Goal: Use online tool/utility: Utilize a website feature to perform a specific function

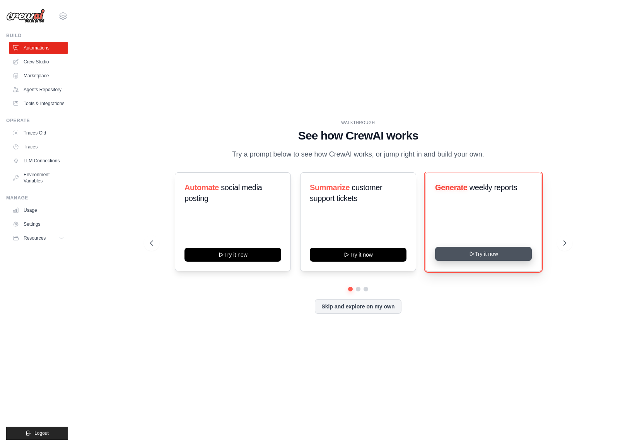
click at [492, 256] on button "Try it now" at bounding box center [483, 254] width 97 height 14
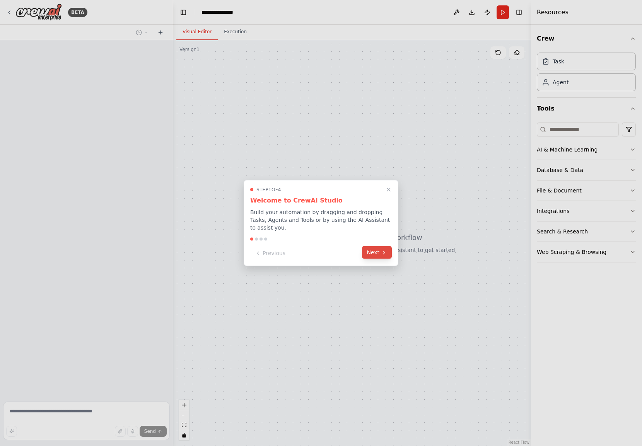
click at [374, 256] on button "Next" at bounding box center [377, 252] width 30 height 13
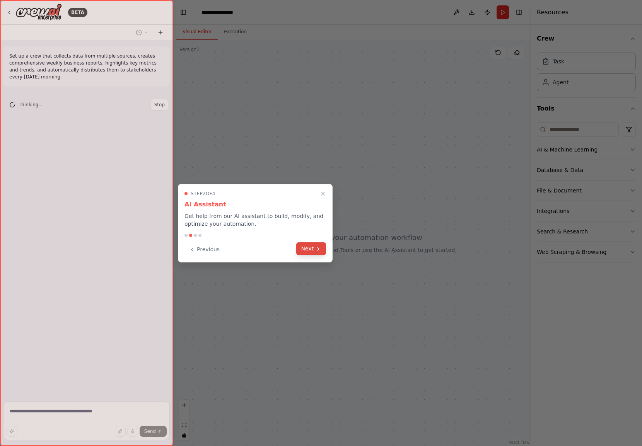
click at [313, 247] on button "Next" at bounding box center [311, 248] width 30 height 13
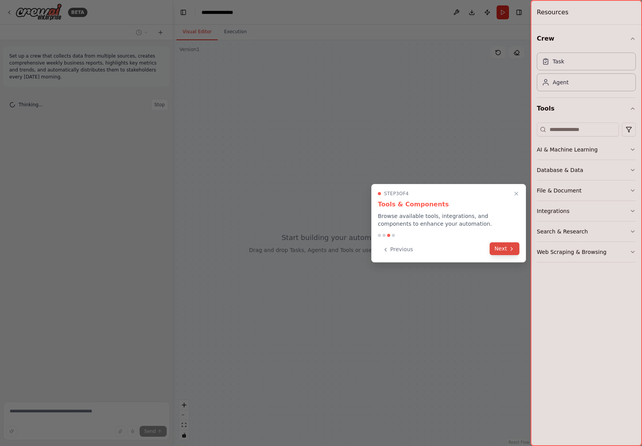
click at [504, 249] on button "Next" at bounding box center [504, 248] width 30 height 13
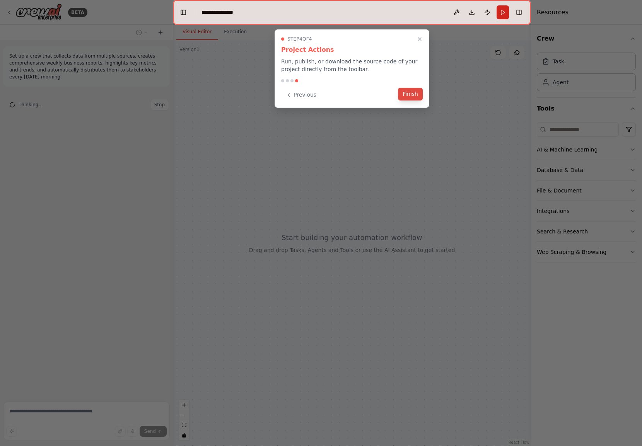
click at [412, 94] on button "Finish" at bounding box center [410, 94] width 25 height 13
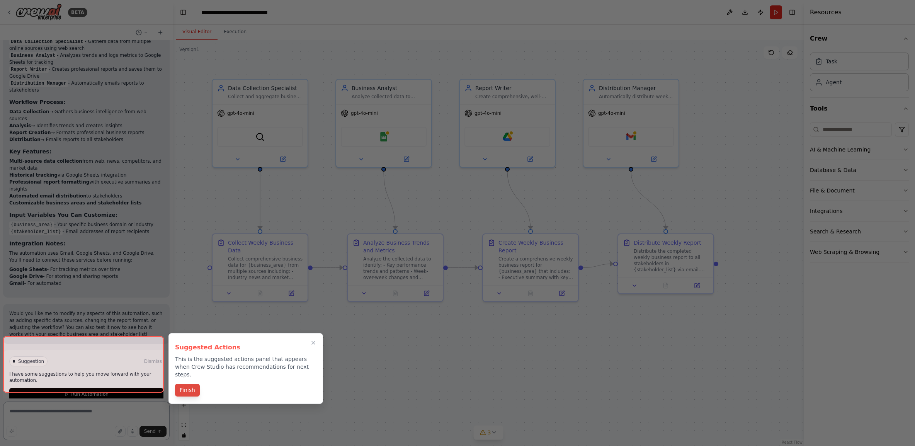
scroll to position [640, 0]
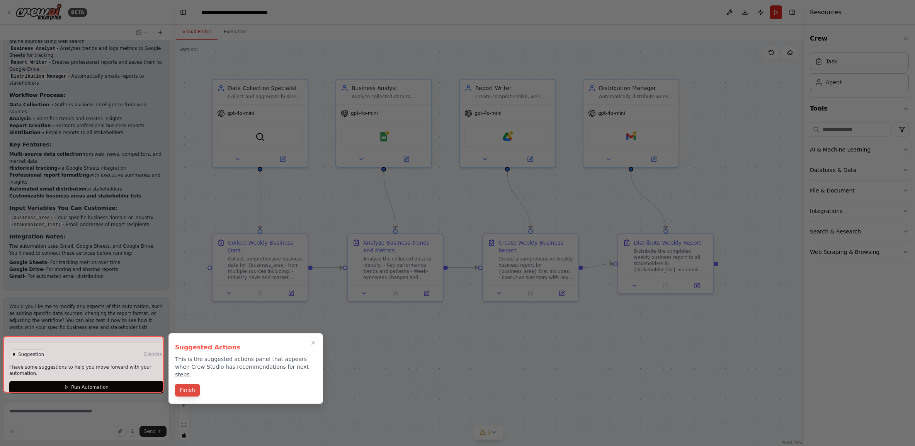
click at [191, 385] on button "Finish" at bounding box center [187, 390] width 25 height 13
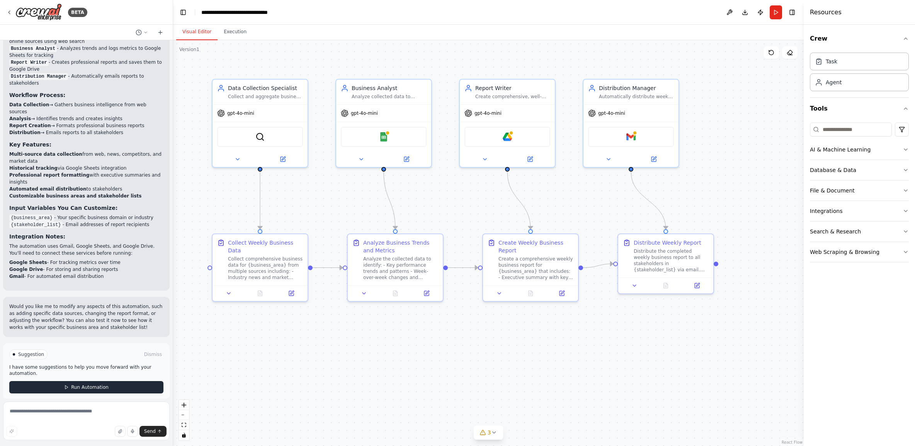
click at [93, 384] on span "Run Automation" at bounding box center [89, 387] width 37 height 6
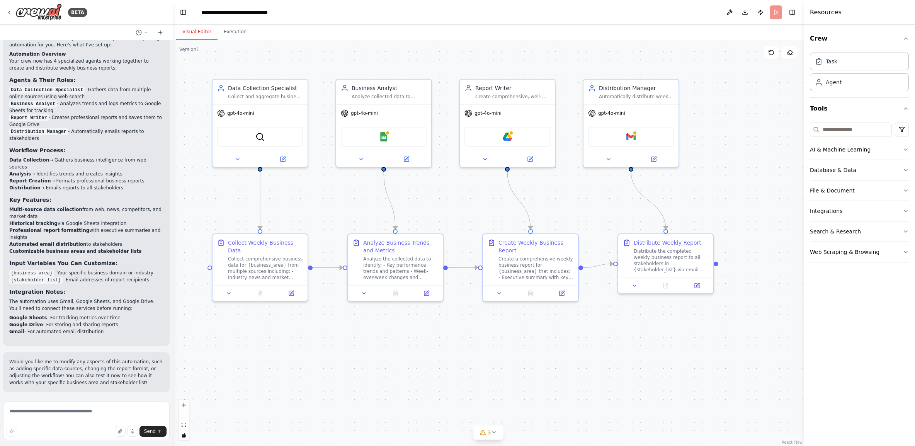
scroll to position [577, 0]
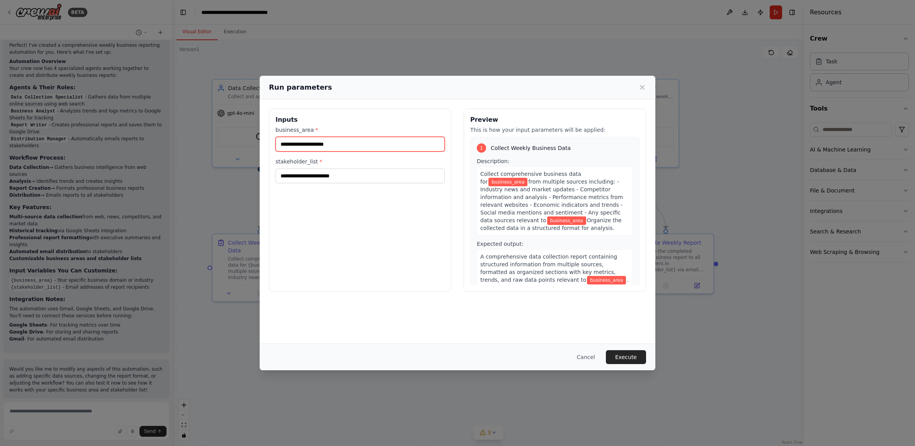
click at [323, 145] on input "business_area *" at bounding box center [360, 144] width 169 height 15
click at [587, 356] on button "Cancel" at bounding box center [586, 357] width 31 height 14
